Goal: Task Accomplishment & Management: Use online tool/utility

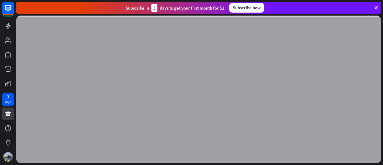
click at [376, 7] on icon at bounding box center [375, 7] width 5 height 5
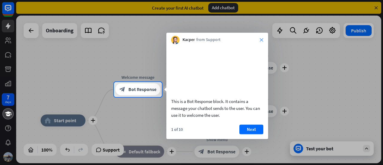
click at [261, 40] on icon "close" at bounding box center [262, 40] width 4 height 4
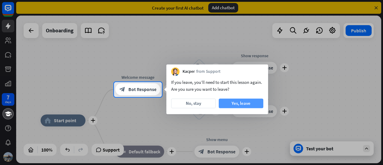
click at [236, 105] on button "Yes, leave" at bounding box center [241, 103] width 45 height 10
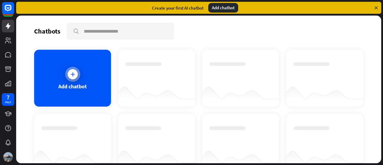
click at [76, 74] on div at bounding box center [73, 74] width 10 height 10
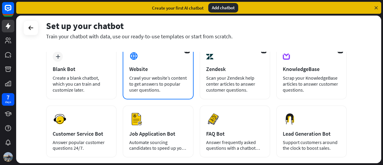
scroll to position [16, 0]
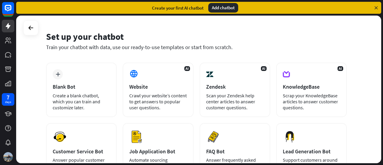
click at [289, 42] on div "Set up your chatbot" at bounding box center [196, 36] width 300 height 11
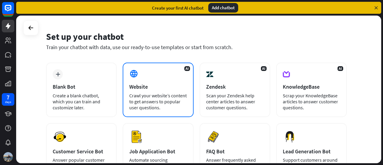
click at [160, 91] on div "AI Website Crawl your website’s content to get answers to popular user question…" at bounding box center [158, 89] width 71 height 54
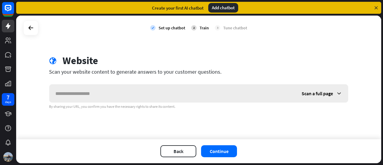
click at [322, 94] on span "Scan a full page" at bounding box center [316, 93] width 31 height 6
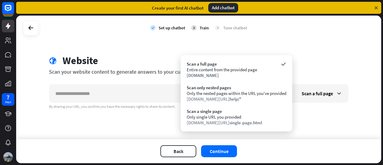
click at [145, 131] on div "check Set up chatbot 2 Train 3 Tune chatbot globe Website Scan your website con…" at bounding box center [198, 77] width 365 height 123
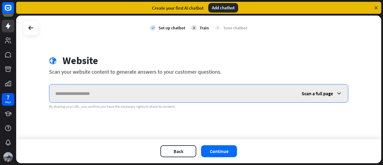
click at [99, 90] on input "text" at bounding box center [172, 93] width 246 height 18
type input "*"
paste input "**********"
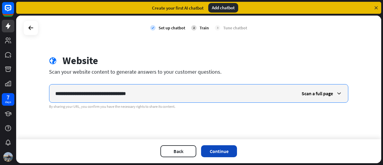
type input "**********"
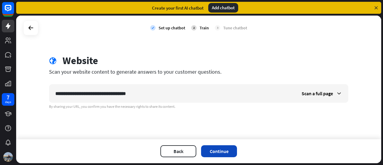
click at [215, 151] on button "Continue" at bounding box center [219, 151] width 36 height 12
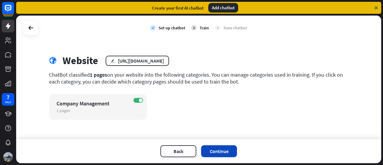
click at [217, 151] on button "Continue" at bounding box center [219, 151] width 36 height 12
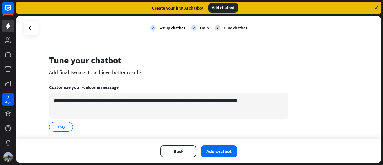
click at [375, 8] on icon at bounding box center [375, 7] width 5 height 5
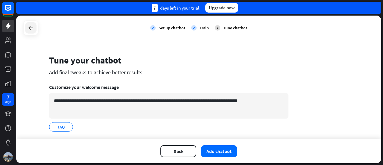
click at [29, 32] on div at bounding box center [30, 27] width 11 height 11
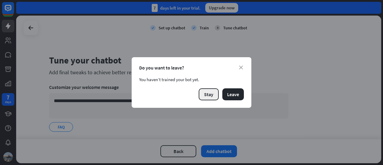
click at [215, 99] on button "Stay" at bounding box center [209, 94] width 20 height 12
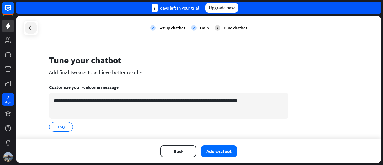
click at [33, 28] on icon at bounding box center [30, 27] width 7 height 7
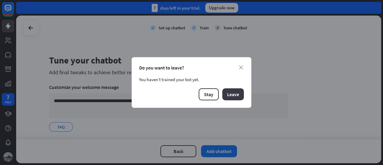
click at [241, 95] on button "Leave" at bounding box center [233, 94] width 22 height 12
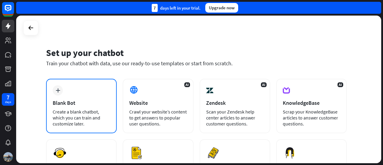
click at [78, 103] on div "Blank Bot" at bounding box center [81, 102] width 57 height 7
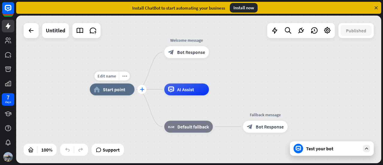
click at [143, 91] on icon "plus" at bounding box center [142, 89] width 4 height 4
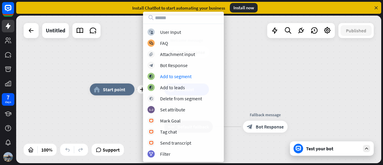
click at [184, 70] on div "block_user_input User Input block_faq FAQ block_attachment Attachment input blo…" at bounding box center [183, 92] width 81 height 129
click at [280, 48] on div "plus home_2 Start point Welcome message block_bot_response Bot Response AI Assi…" at bounding box center [198, 89] width 365 height 147
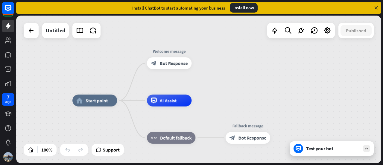
drag, startPoint x: 273, startPoint y: 48, endPoint x: 256, endPoint y: 59, distance: 20.6
click at [256, 59] on div "home_2 Start point Welcome message block_bot_response Bot Response AI Assist bl…" at bounding box center [198, 89] width 365 height 147
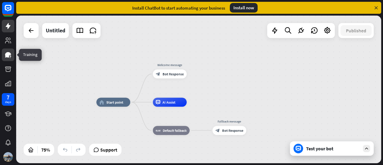
click at [6, 55] on icon at bounding box center [8, 54] width 6 height 5
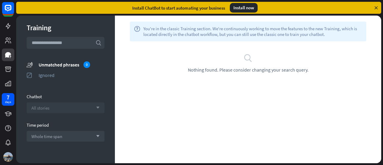
click at [65, 111] on div "All stories arrow_down" at bounding box center [66, 107] width 78 height 11
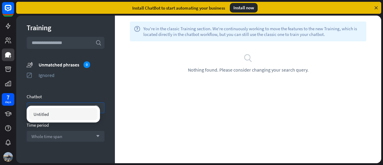
scroll to position [13, 0]
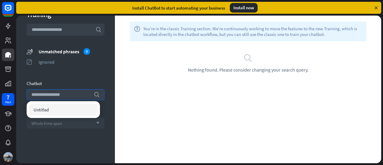
click at [66, 126] on div "Whole time span arrow_down" at bounding box center [66, 122] width 78 height 11
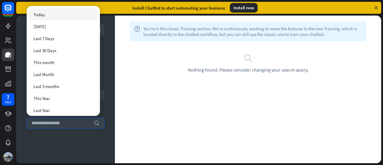
click at [64, 154] on div "Training search unmatched_phrases Unmatched phrases 0 ignored Ignored Chatbot A…" at bounding box center [65, 89] width 99 height 147
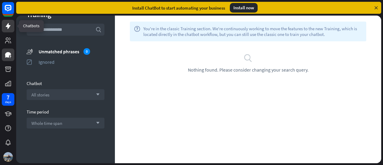
click at [7, 28] on icon at bounding box center [7, 25] width 7 height 7
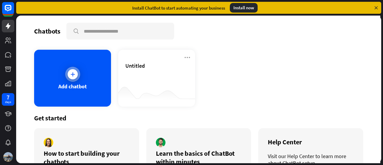
click at [73, 74] on icon at bounding box center [73, 74] width 6 height 6
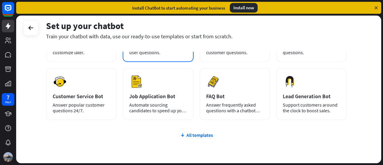
scroll to position [74, 0]
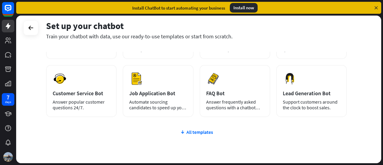
click at [202, 137] on div "plus Blank Bot Create a blank chatbot, which you can train and customize later.…" at bounding box center [196, 96] width 300 height 184
click at [200, 132] on div "All templates" at bounding box center [196, 132] width 300 height 6
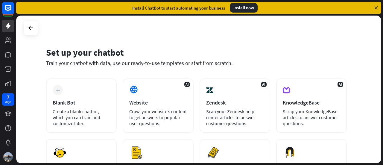
scroll to position [0, 0]
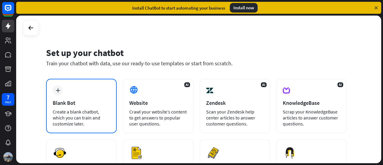
click at [83, 105] on div "Blank Bot" at bounding box center [81, 102] width 57 height 7
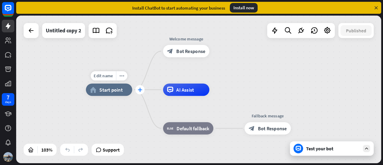
click at [144, 91] on div "plus" at bounding box center [139, 89] width 9 height 9
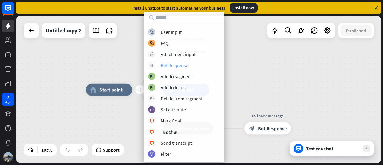
click at [173, 66] on div "Bot Response" at bounding box center [175, 65] width 28 height 6
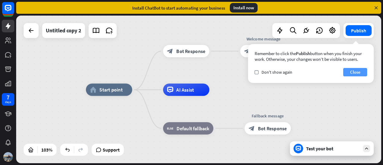
click at [352, 74] on button "Close" at bounding box center [355, 72] width 24 height 8
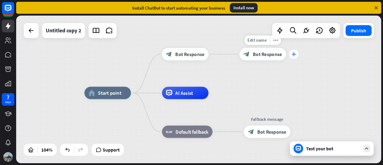
click at [294, 57] on div "plus" at bounding box center [293, 53] width 9 height 9
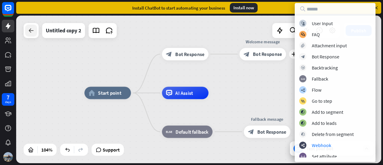
click at [29, 35] on div at bounding box center [31, 31] width 12 height 12
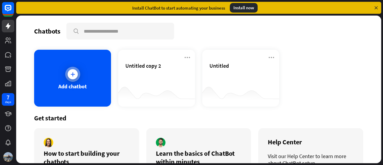
click at [74, 70] on div at bounding box center [73, 74] width 10 height 10
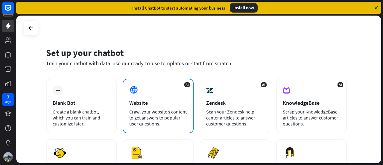
click at [159, 111] on div "Crawl your website’s content to get answers to popular user questions." at bounding box center [157, 118] width 57 height 18
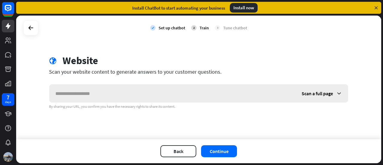
click at [125, 91] on input "text" at bounding box center [172, 93] width 246 height 18
type input "**********"
click at [322, 89] on div "Scan a full page" at bounding box center [321, 93] width 52 height 18
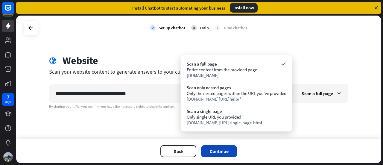
click at [227, 149] on button "Continue" at bounding box center [219, 151] width 36 height 12
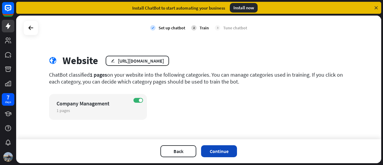
click at [223, 149] on button "Continue" at bounding box center [219, 151] width 36 height 12
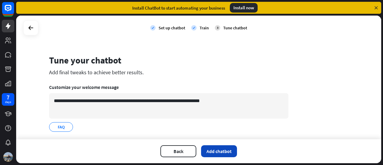
click at [217, 151] on button "Add chatbot" at bounding box center [219, 151] width 36 height 12
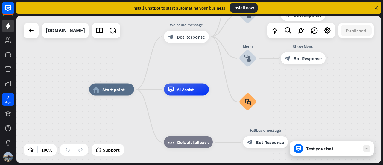
click at [370, 149] on div at bounding box center [366, 148] width 7 height 7
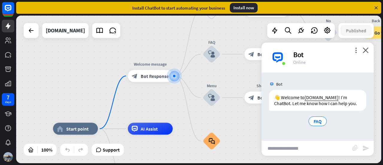
scroll to position [1, 0]
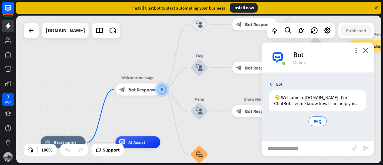
click at [355, 54] on div "Bot" at bounding box center [329, 54] width 73 height 9
click at [355, 48] on icon "more_vert" at bounding box center [356, 50] width 6 height 6
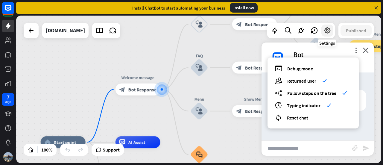
click at [328, 32] on icon at bounding box center [327, 31] width 8 height 8
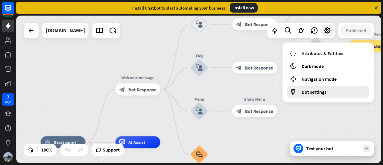
click at [310, 95] on div "Bot settings" at bounding box center [328, 92] width 82 height 12
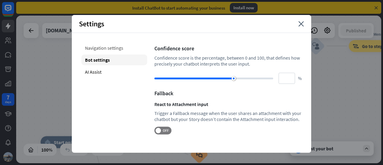
click at [103, 49] on div "Navigation settings" at bounding box center [114, 47] width 66 height 11
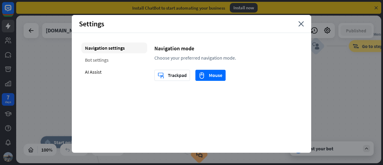
click at [98, 63] on div "Bot settings" at bounding box center [114, 59] width 66 height 11
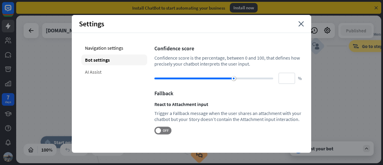
click at [94, 72] on div "AI Assist" at bounding box center [114, 71] width 66 height 11
type input "**"
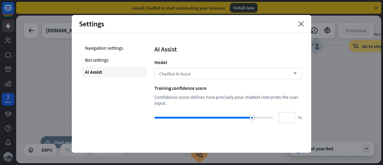
click at [218, 75] on div "ChatBot AI Assist arrow_down" at bounding box center [227, 73] width 147 height 11
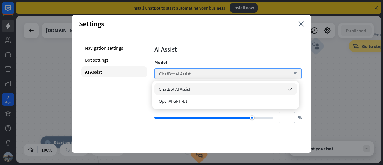
click at [218, 75] on div "ChatBot AI Assist arrow_down" at bounding box center [227, 73] width 147 height 11
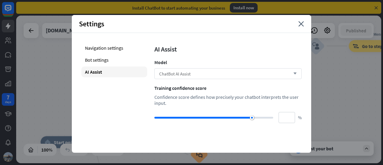
click at [218, 75] on div "ChatBot AI Assist arrow_down" at bounding box center [227, 73] width 147 height 11
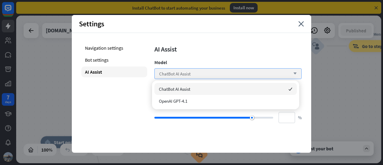
click at [218, 75] on div "ChatBot AI Assist arrow_down" at bounding box center [227, 73] width 147 height 11
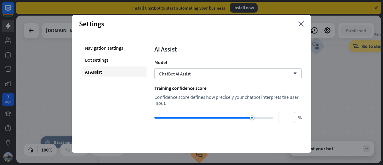
click at [298, 20] on div "Settings close" at bounding box center [191, 24] width 239 height 18
click at [300, 24] on icon "close" at bounding box center [301, 23] width 6 height 5
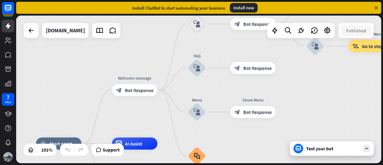
click at [367, 146] on icon at bounding box center [366, 148] width 5 height 5
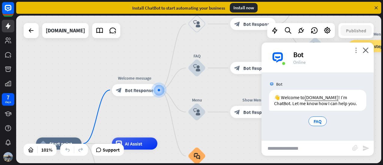
click at [356, 49] on icon "more_vert" at bounding box center [356, 50] width 6 height 6
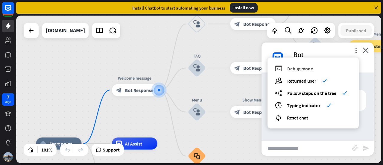
click at [297, 68] on span "Debug mode" at bounding box center [300, 68] width 26 height 6
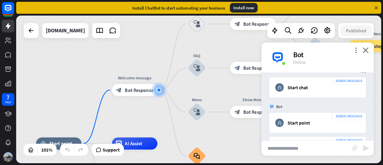
scroll to position [0, 0]
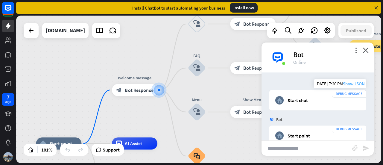
click at [349, 85] on span "Show JSON" at bounding box center [354, 84] width 22 height 6
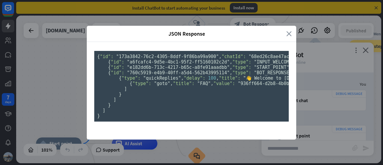
click at [287, 30] on icon "close" at bounding box center [288, 33] width 5 height 7
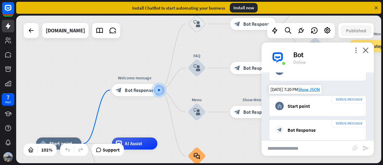
scroll to position [30, 0]
click at [313, 88] on span "Show JSON" at bounding box center [309, 89] width 22 height 6
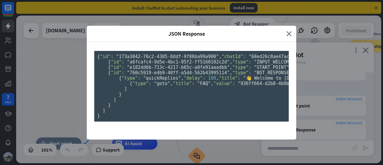
scroll to position [0, 0]
click at [288, 26] on div "JSON Response close" at bounding box center [191, 34] width 209 height 16
click at [288, 30] on icon "close" at bounding box center [288, 33] width 5 height 7
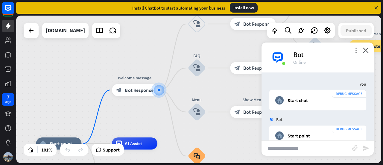
click at [358, 50] on div "more_vert close Bot Online" at bounding box center [317, 57] width 112 height 30
click at [357, 49] on icon "more_vert" at bounding box center [356, 50] width 6 height 6
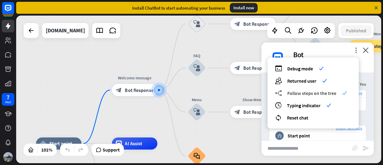
click at [299, 92] on span "Follow steps on the tree" at bounding box center [311, 93] width 49 height 6
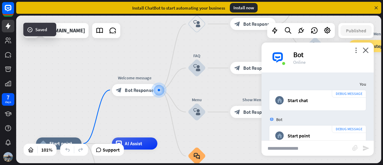
scroll to position [84, 0]
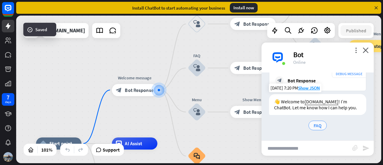
click at [313, 128] on span "FAQ" at bounding box center [317, 125] width 8 height 6
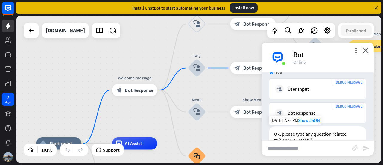
scroll to position [196, 0]
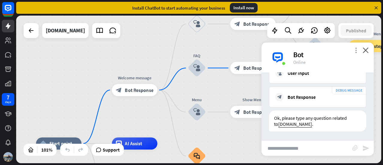
click at [355, 50] on icon "more_vert" at bounding box center [356, 50] width 6 height 6
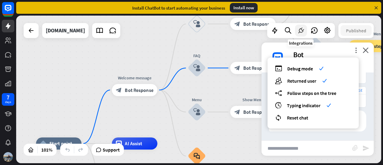
click at [301, 30] on icon at bounding box center [301, 31] width 8 height 8
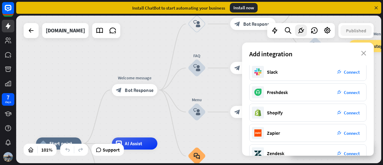
scroll to position [0, 0]
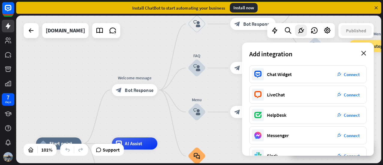
click at [363, 54] on icon "close" at bounding box center [363, 53] width 5 height 5
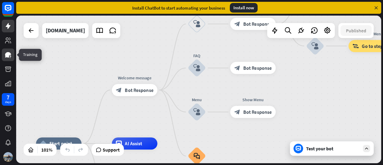
click at [9, 58] on icon at bounding box center [7, 54] width 7 height 7
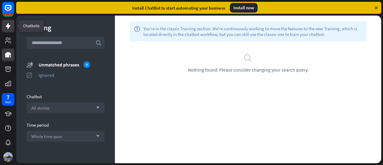
click at [10, 26] on icon at bounding box center [8, 26] width 5 height 6
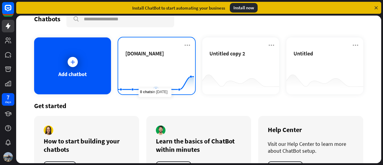
scroll to position [13, 0]
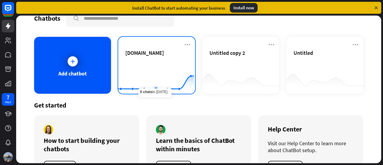
click at [160, 65] on rect at bounding box center [156, 78] width 76 height 37
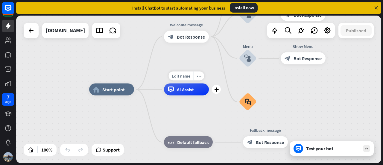
drag, startPoint x: 160, startPoint y: 65, endPoint x: 191, endPoint y: 72, distance: 31.7
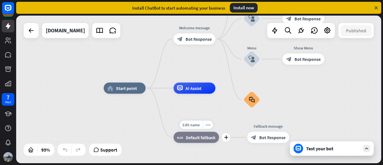
click at [197, 137] on span "Default fallback" at bounding box center [201, 137] width 30 height 6
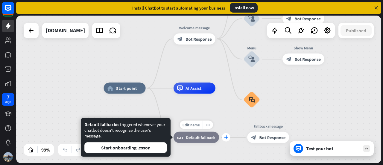
click at [227, 137] on icon "plus" at bounding box center [226, 137] width 4 height 4
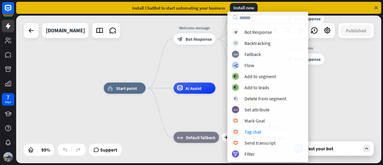
click at [331, 77] on div "home_2 Start point Welcome message block_bot_response Bot Response Back to Menu…" at bounding box center [198, 89] width 365 height 147
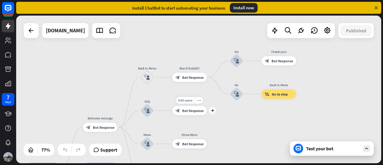
drag, startPoint x: 316, startPoint y: 48, endPoint x: 205, endPoint y: 123, distance: 134.1
click at [205, 115] on div "Edit name more_horiz plus block_bot_response Bot Response" at bounding box center [189, 110] width 34 height 9
click at [148, 78] on icon "block_user_input" at bounding box center [146, 76] width 5 height 5
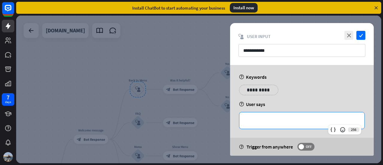
click at [273, 122] on p "**********" at bounding box center [301, 120] width 113 height 7
click at [182, 61] on div at bounding box center [198, 89] width 365 height 147
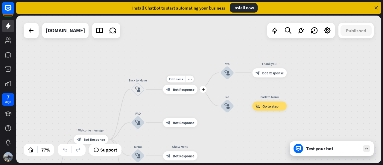
click at [181, 91] on span "Bot Response" at bounding box center [184, 89] width 22 height 4
